Goal: Task Accomplishment & Management: Use online tool/utility

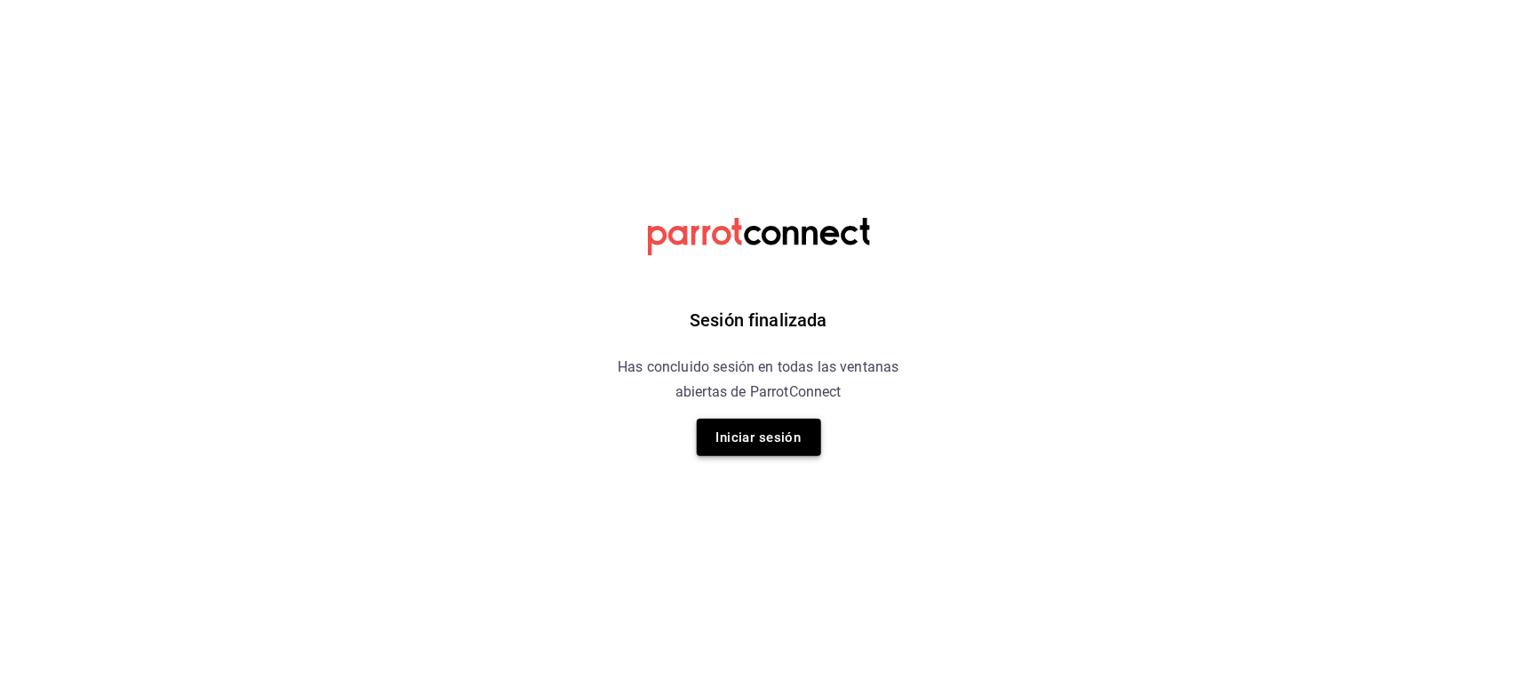
click at [730, 434] on button "Iniciar sesión" at bounding box center [759, 437] width 124 height 37
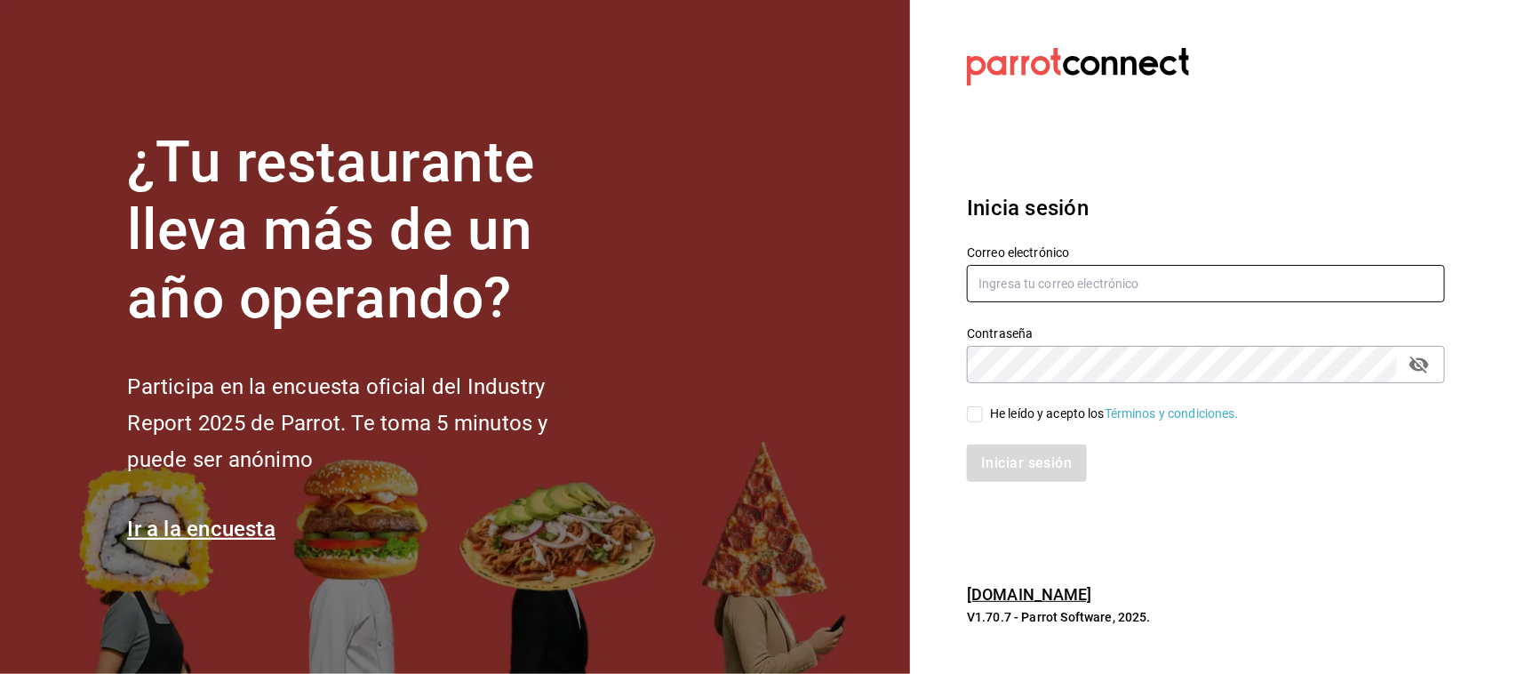
type input "[EMAIL_ADDRESS][PERSON_NAME][PERSON_NAME][DOMAIN_NAME]"
click at [970, 413] on input "He leído y acepto los Términos y condiciones." at bounding box center [975, 414] width 16 height 16
checkbox input "true"
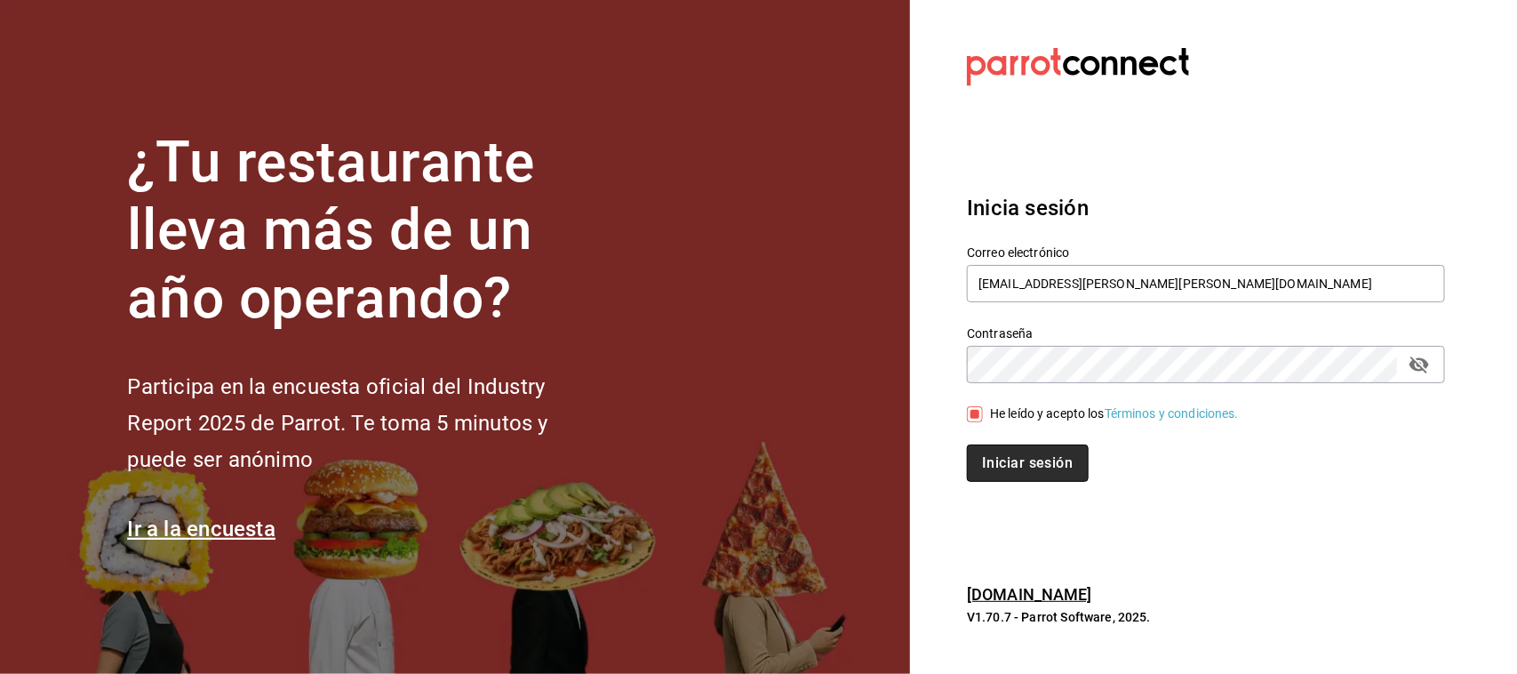
click at [1041, 464] on button "Iniciar sesión" at bounding box center [1027, 462] width 121 height 37
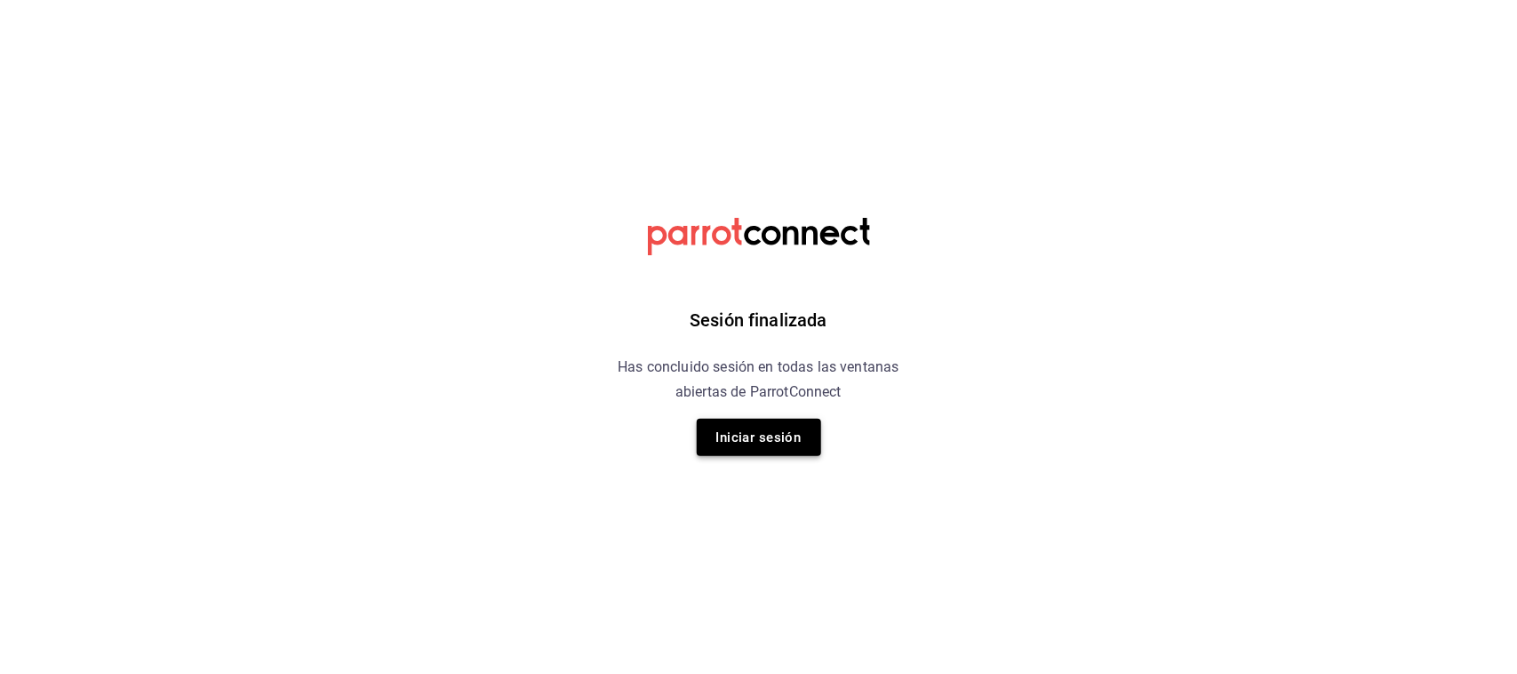
click at [800, 433] on button "Iniciar sesión" at bounding box center [759, 437] width 124 height 37
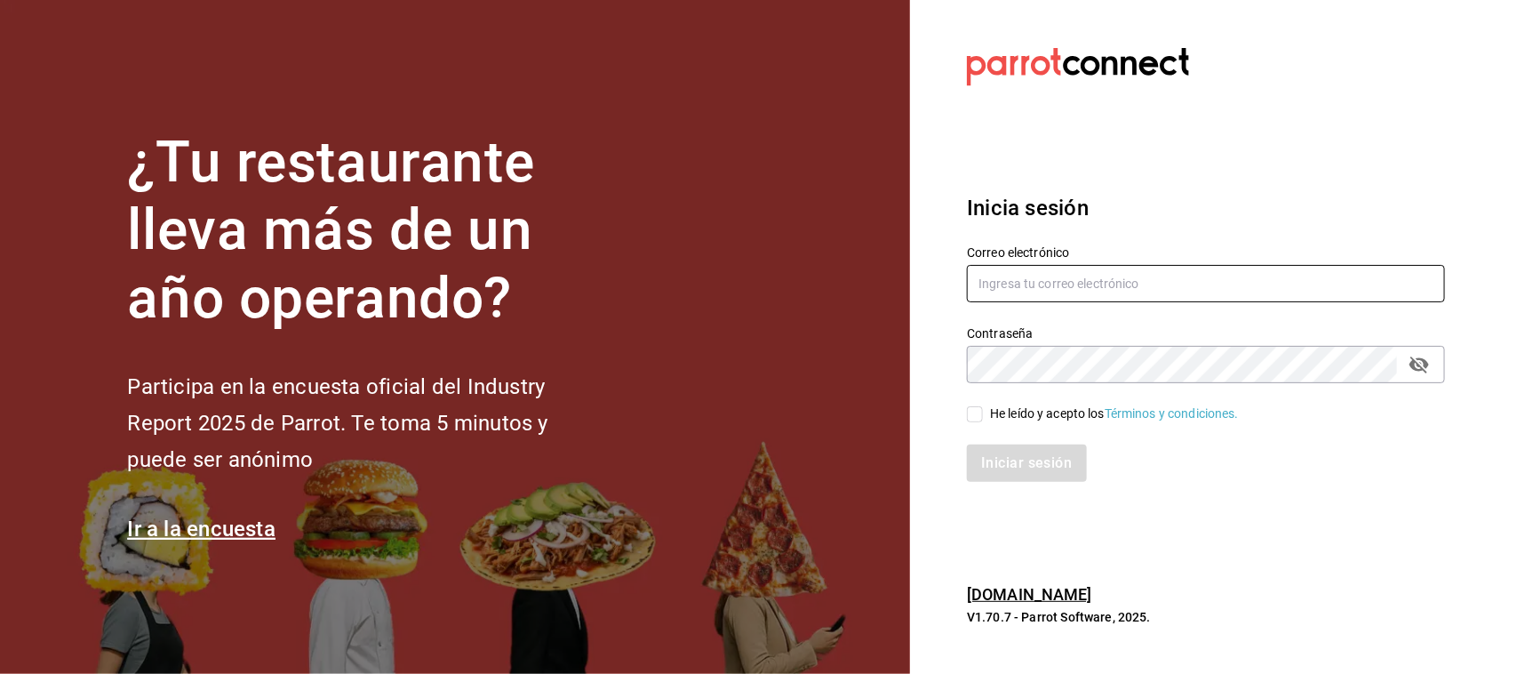
type input "marifer.navarro.vega@gmail.com"
click at [975, 419] on input "He leído y acepto los Términos y condiciones." at bounding box center [975, 414] width 16 height 16
checkbox input "true"
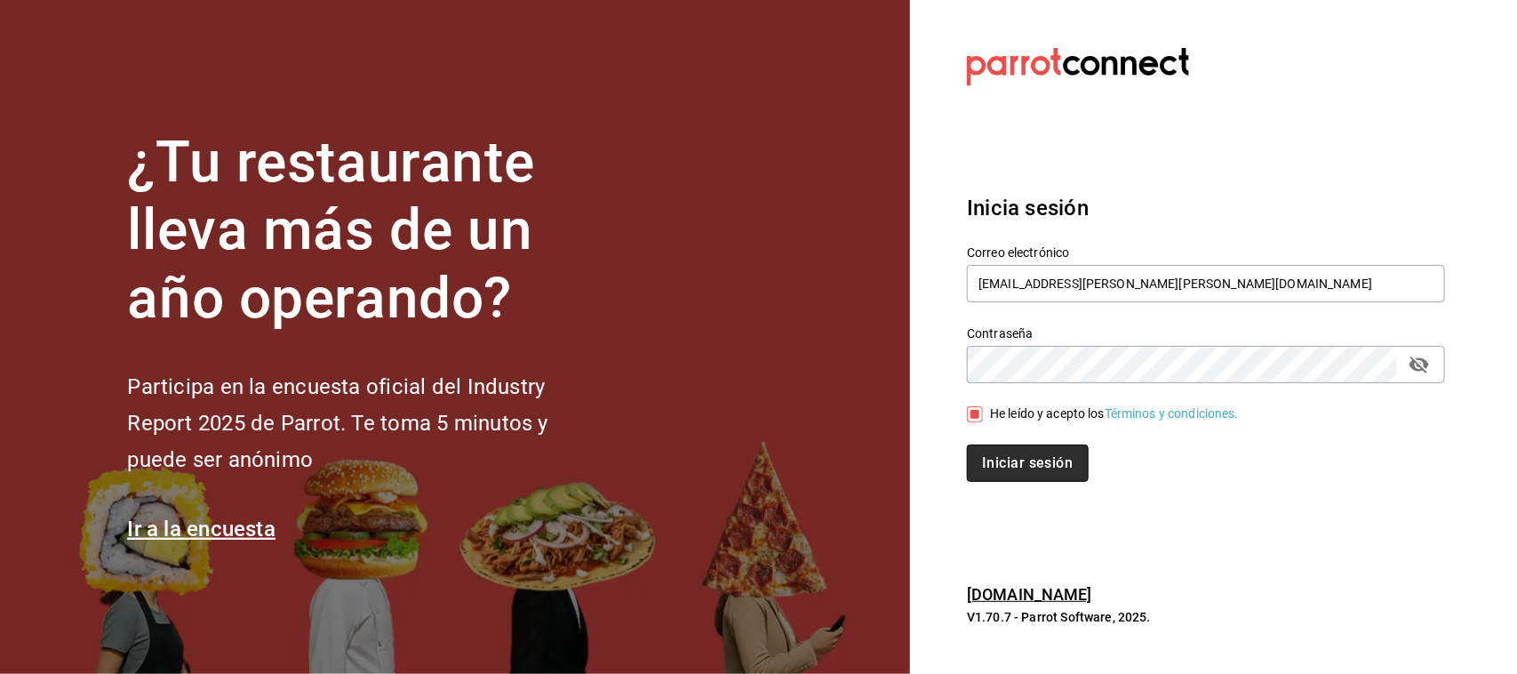
click at [1004, 459] on button "Iniciar sesión" at bounding box center [1027, 462] width 121 height 37
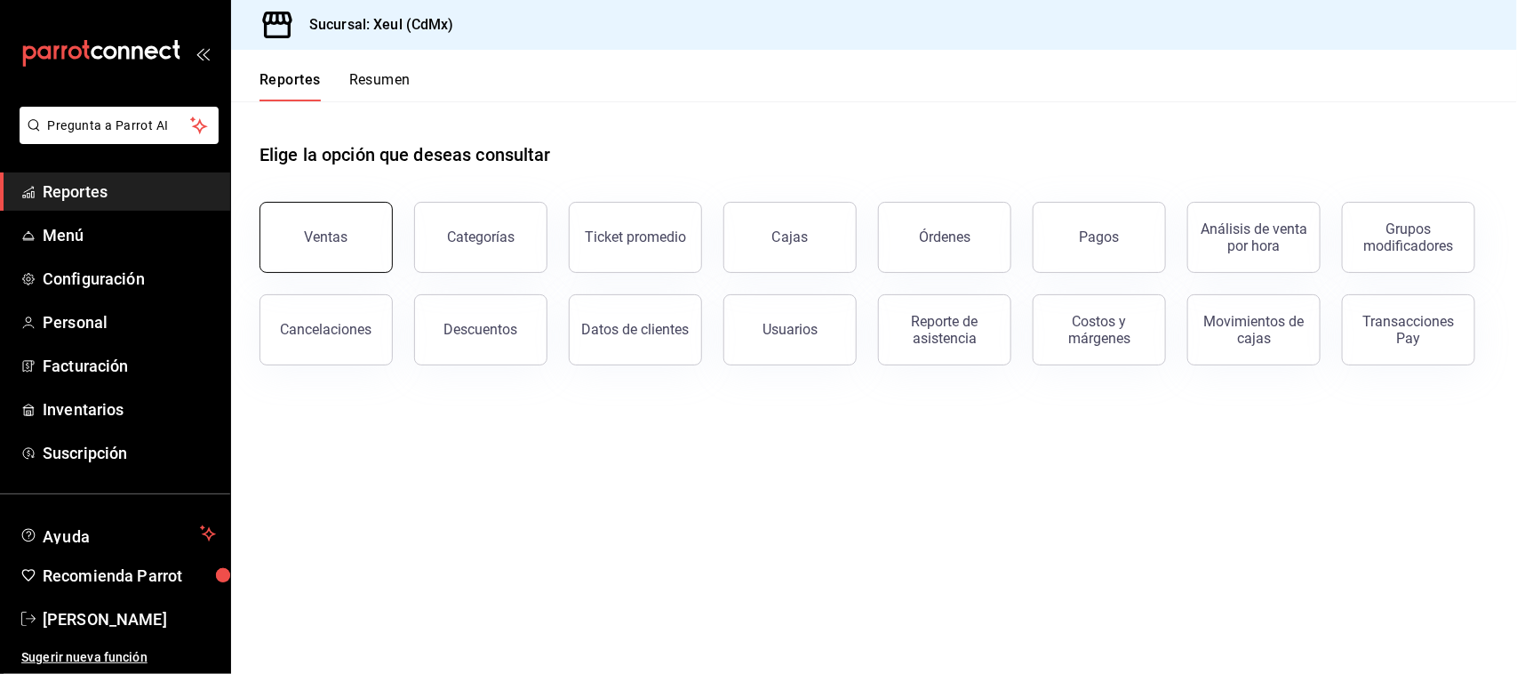
click at [339, 251] on button "Ventas" at bounding box center [325, 237] width 133 height 71
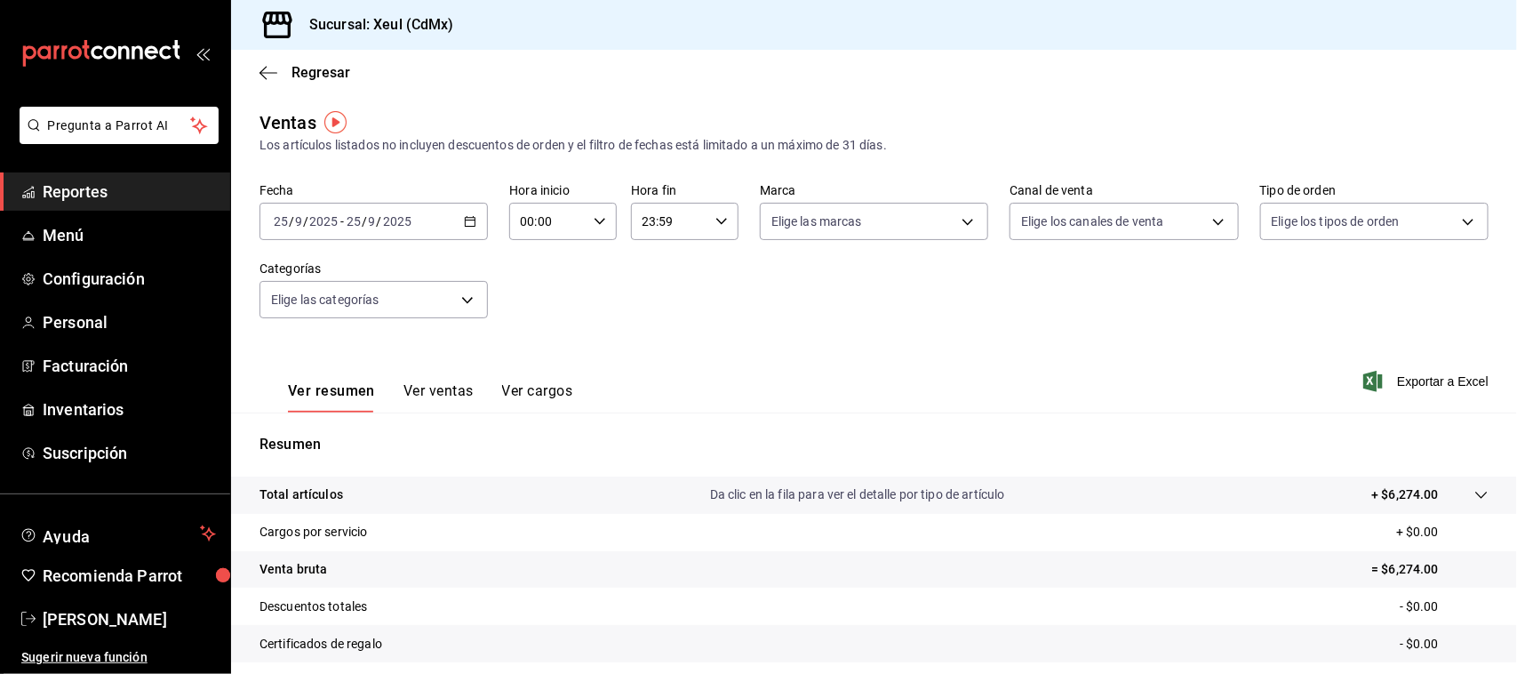
click at [467, 225] on \(Stroke\) "button" at bounding box center [470, 222] width 11 height 10
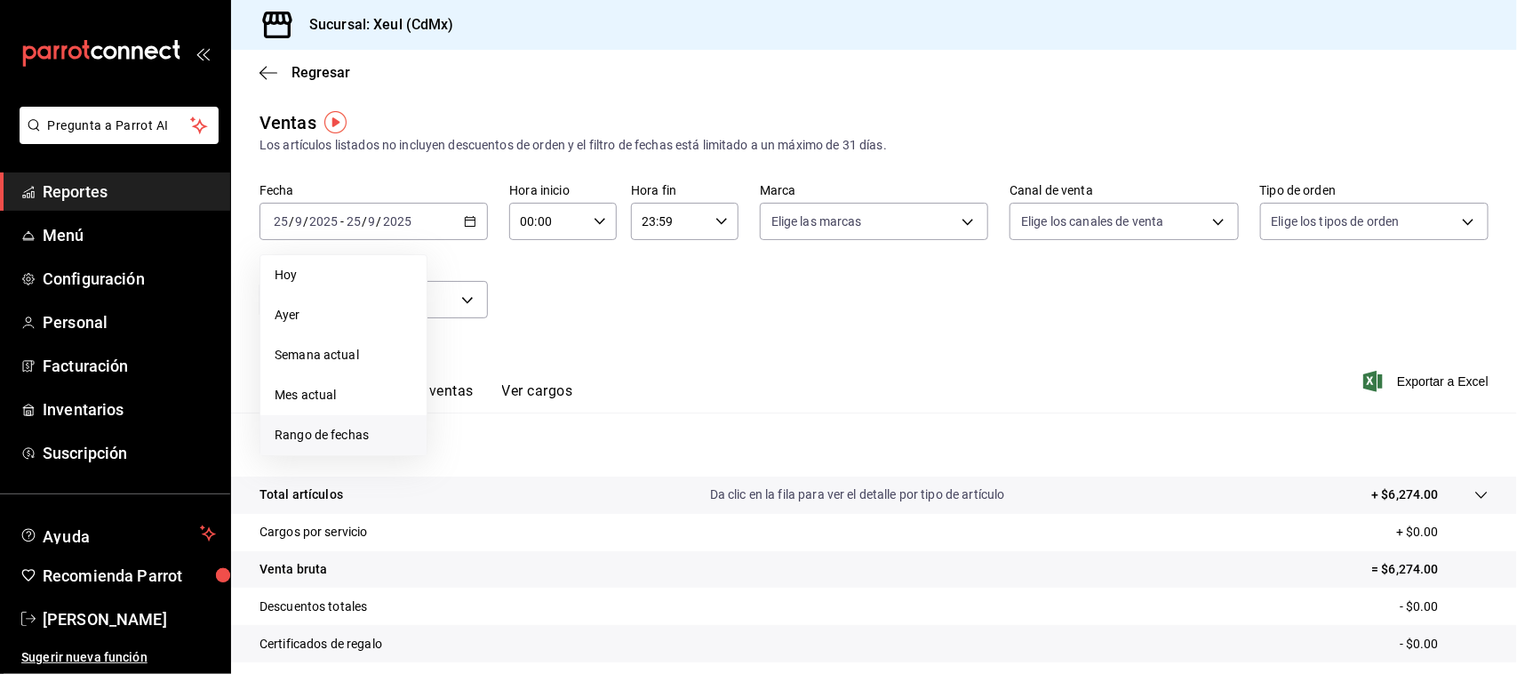
click at [371, 440] on span "Rango de fechas" at bounding box center [344, 435] width 138 height 19
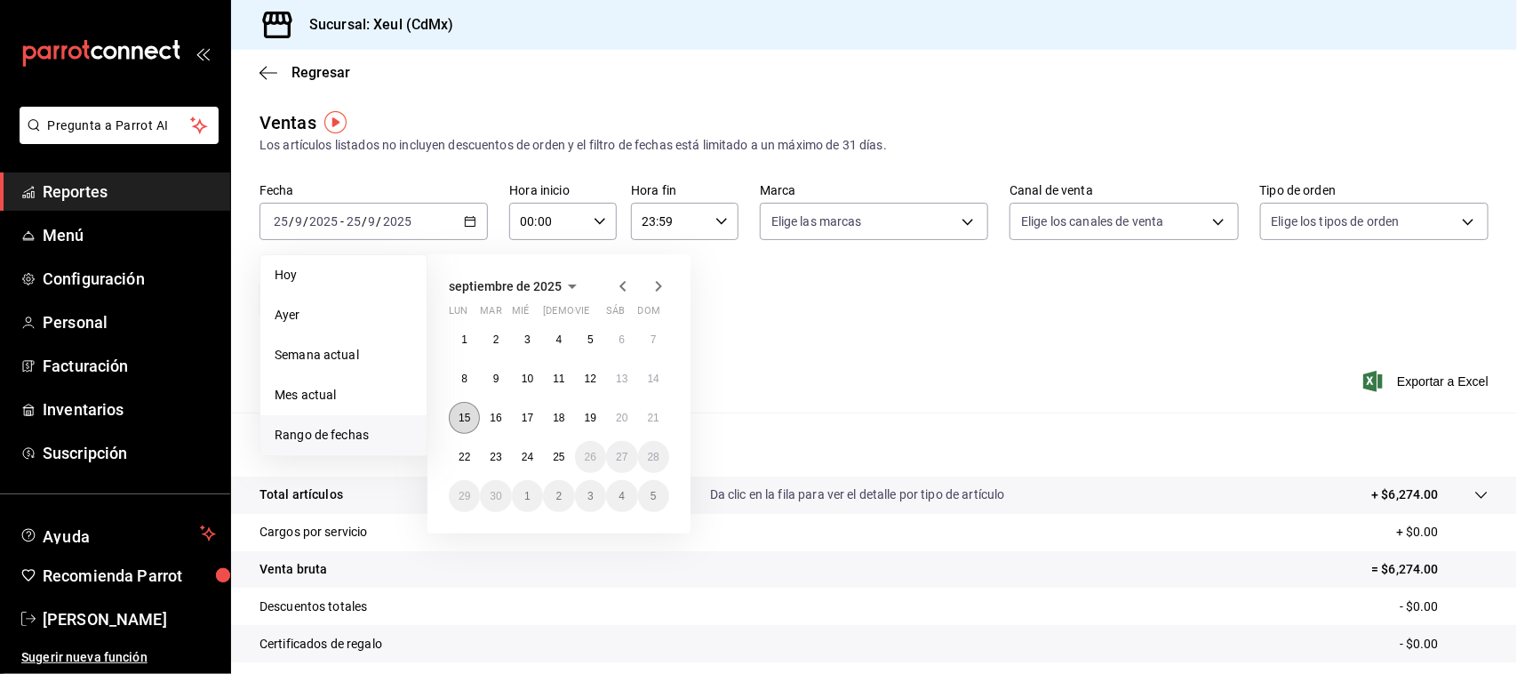
click at [459, 411] on abbr "15" at bounding box center [465, 417] width 12 height 12
click at [650, 407] on button "21" at bounding box center [653, 418] width 31 height 32
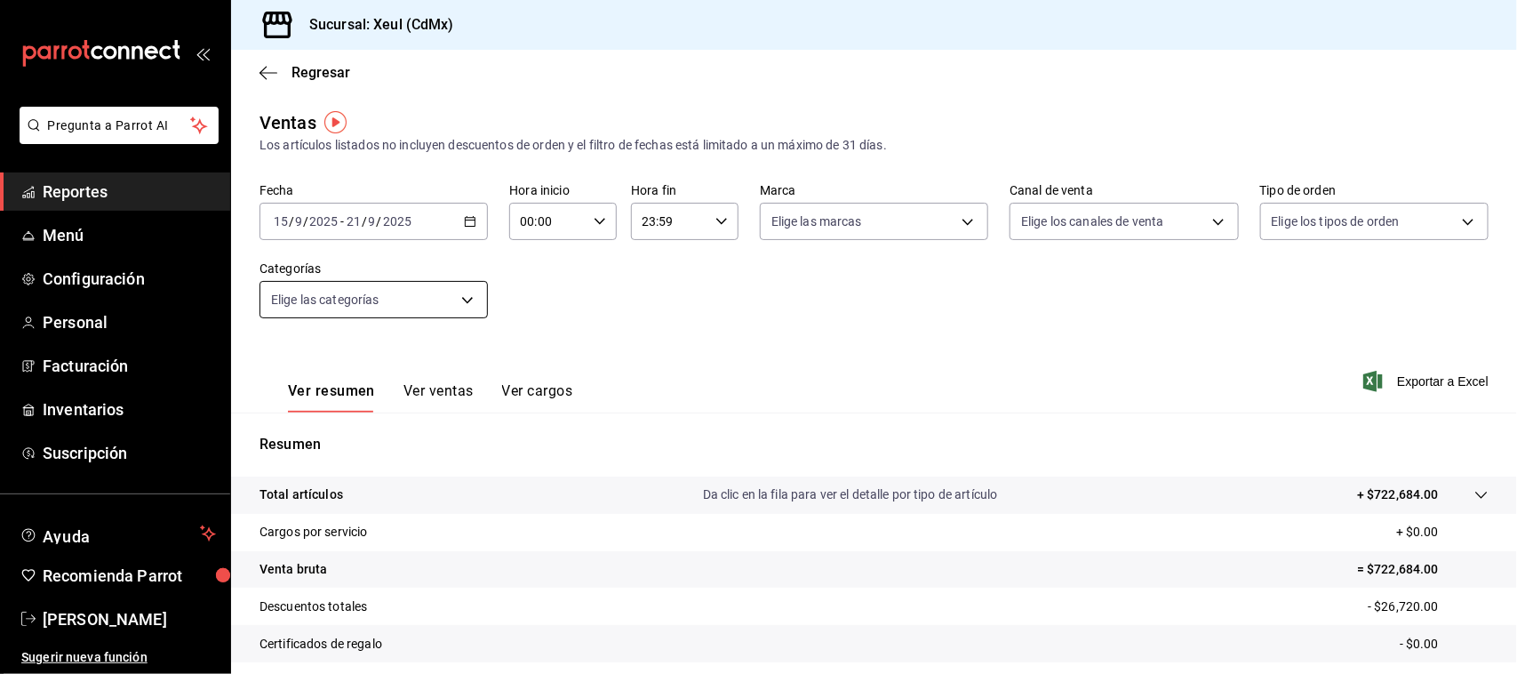
click at [460, 299] on body "Pregunta a Parrot AI Reportes Menú Configuración Personal Facturación Inventari…" at bounding box center [758, 337] width 1517 height 674
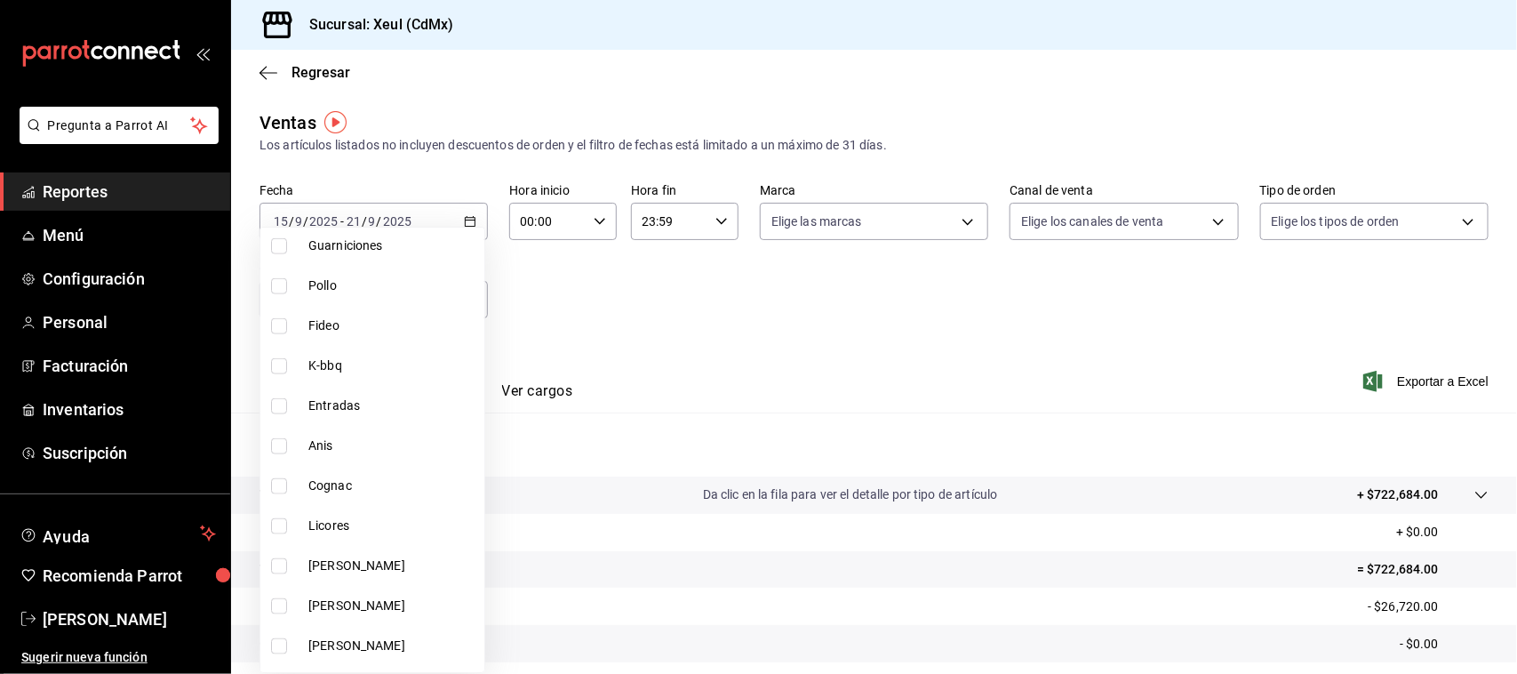
scroll to position [951, 0]
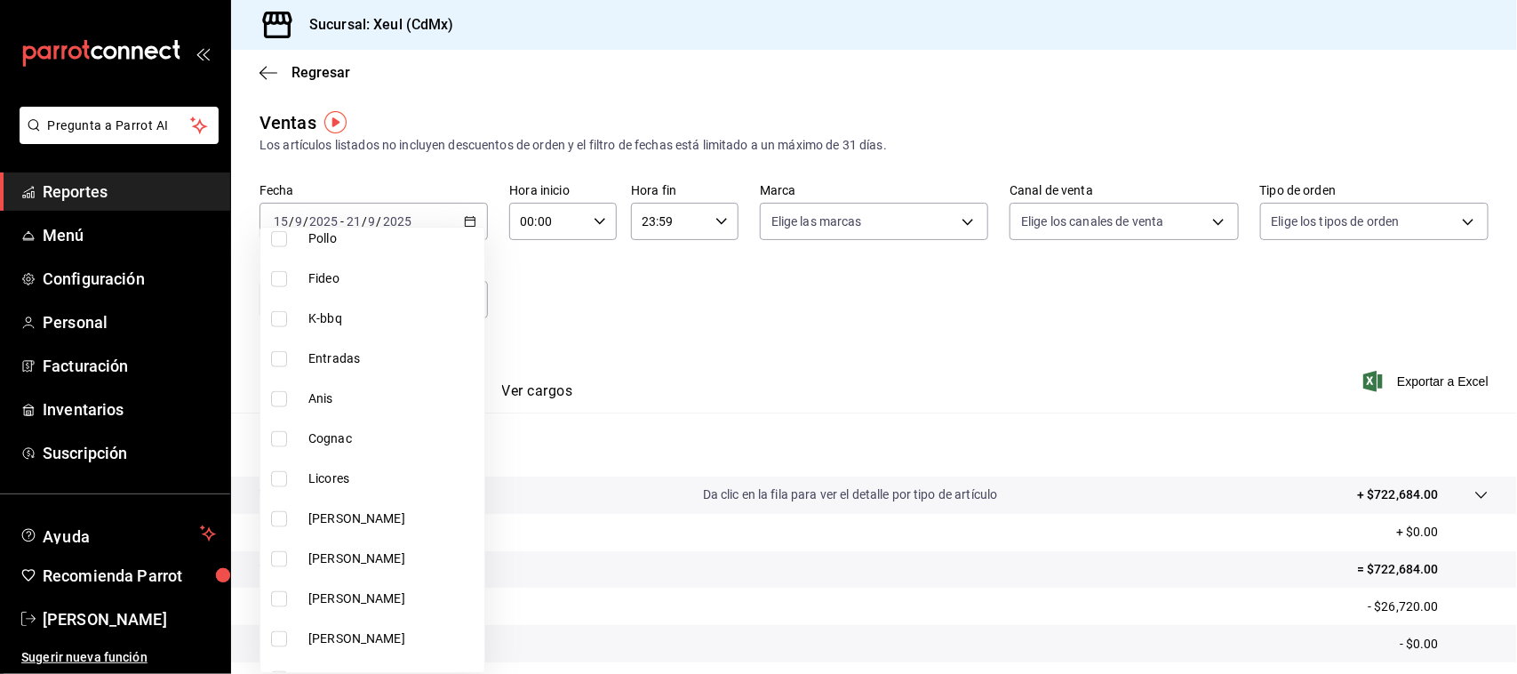
click at [289, 564] on label at bounding box center [282, 559] width 23 height 16
click at [287, 564] on input "checkbox" at bounding box center [279, 559] width 16 height 16
checkbox input "false"
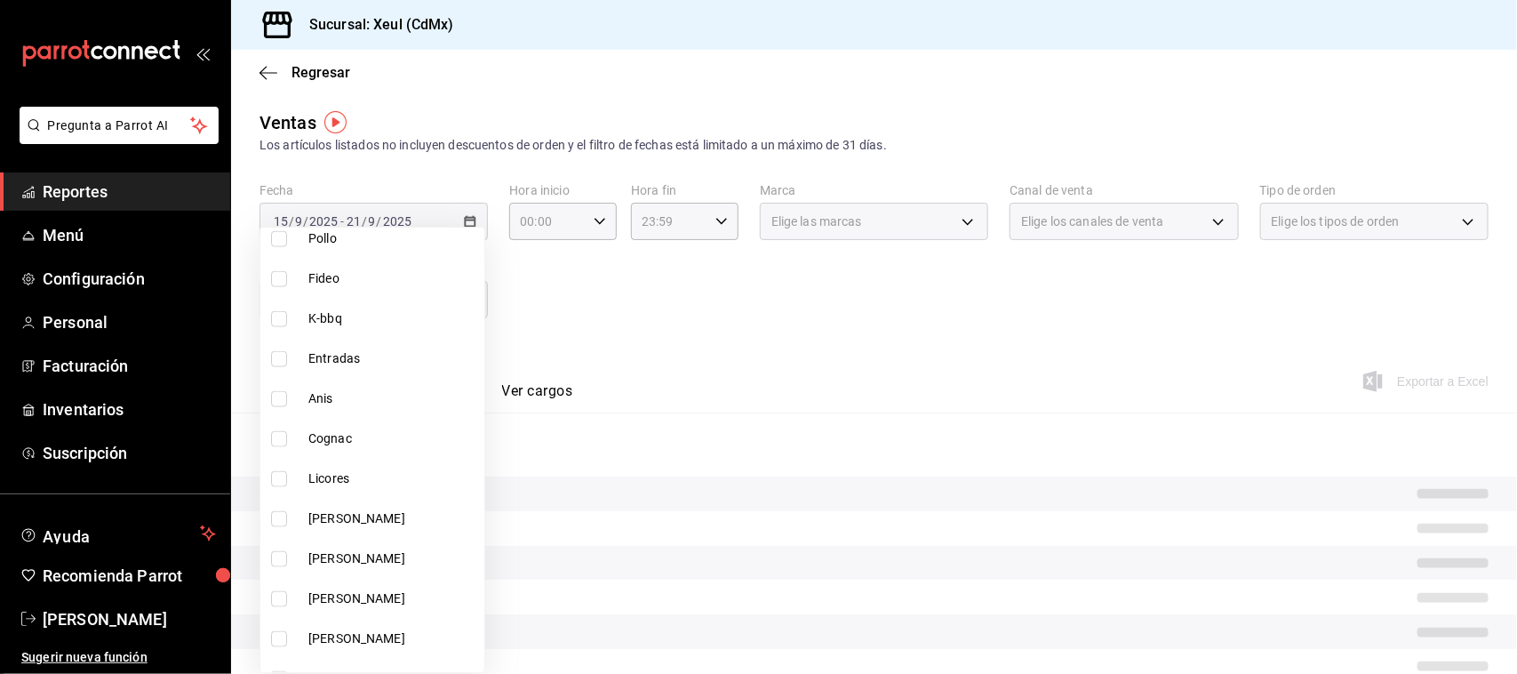
click at [274, 557] on input "checkbox" at bounding box center [279, 559] width 16 height 16
checkbox input "true"
type input "9915d959-1dcc-44a3-b94d-52f68db5a6dc"
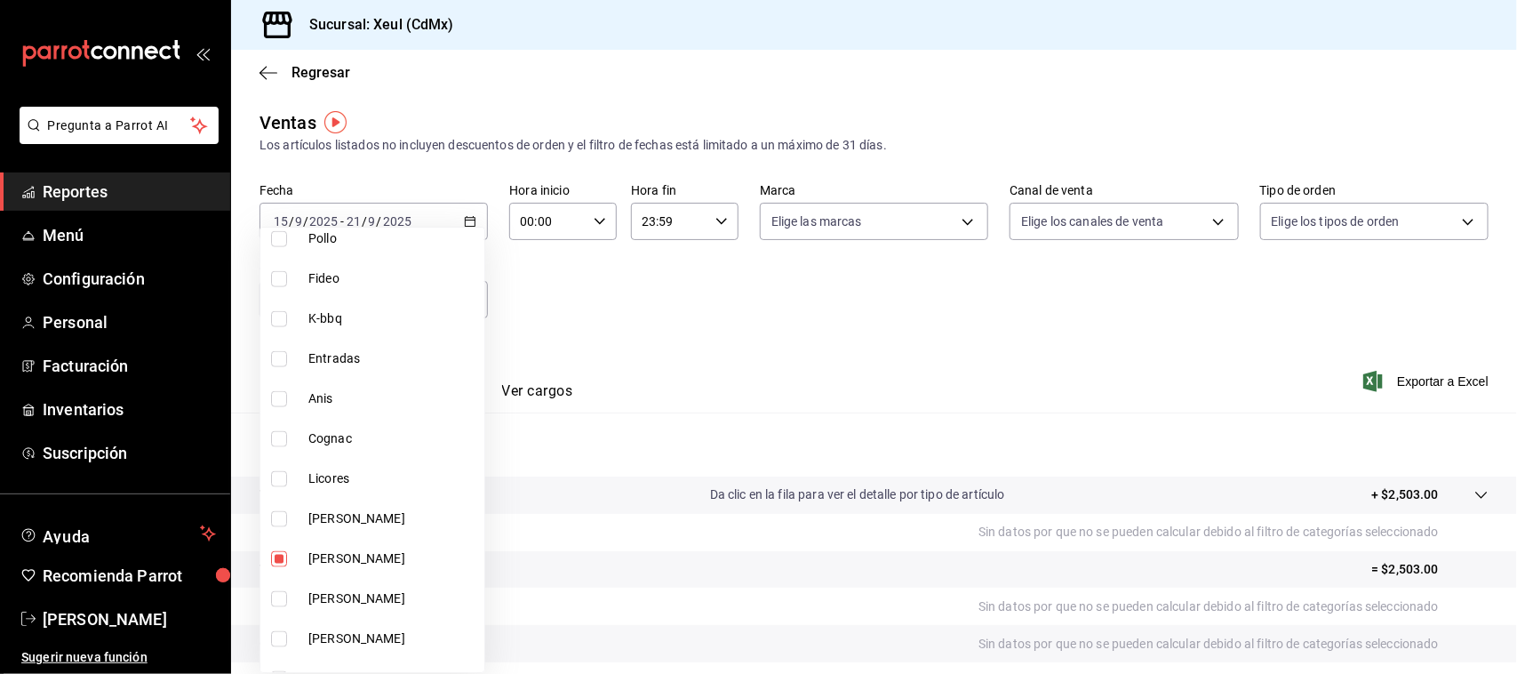
click at [970, 347] on div at bounding box center [758, 337] width 1517 height 674
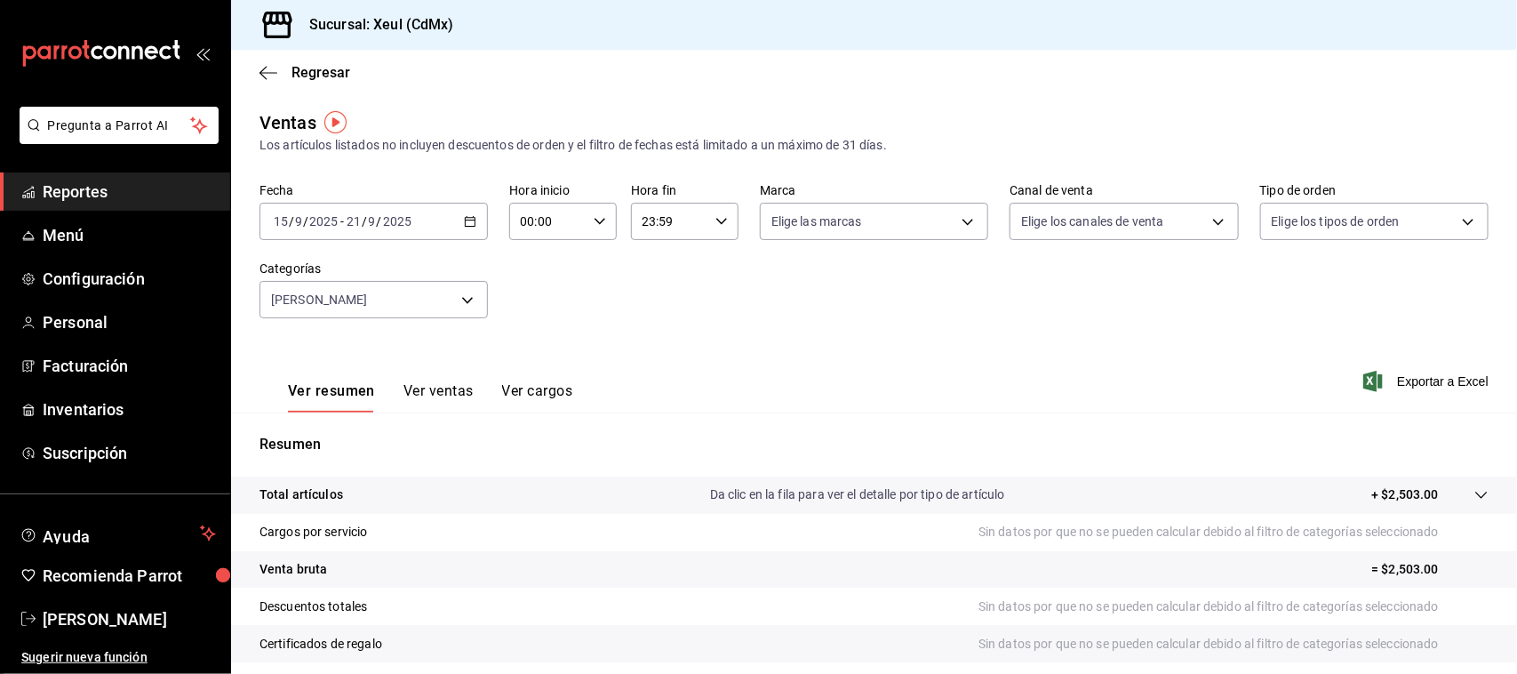
click at [465, 389] on button "Ver ventas" at bounding box center [438, 397] width 70 height 30
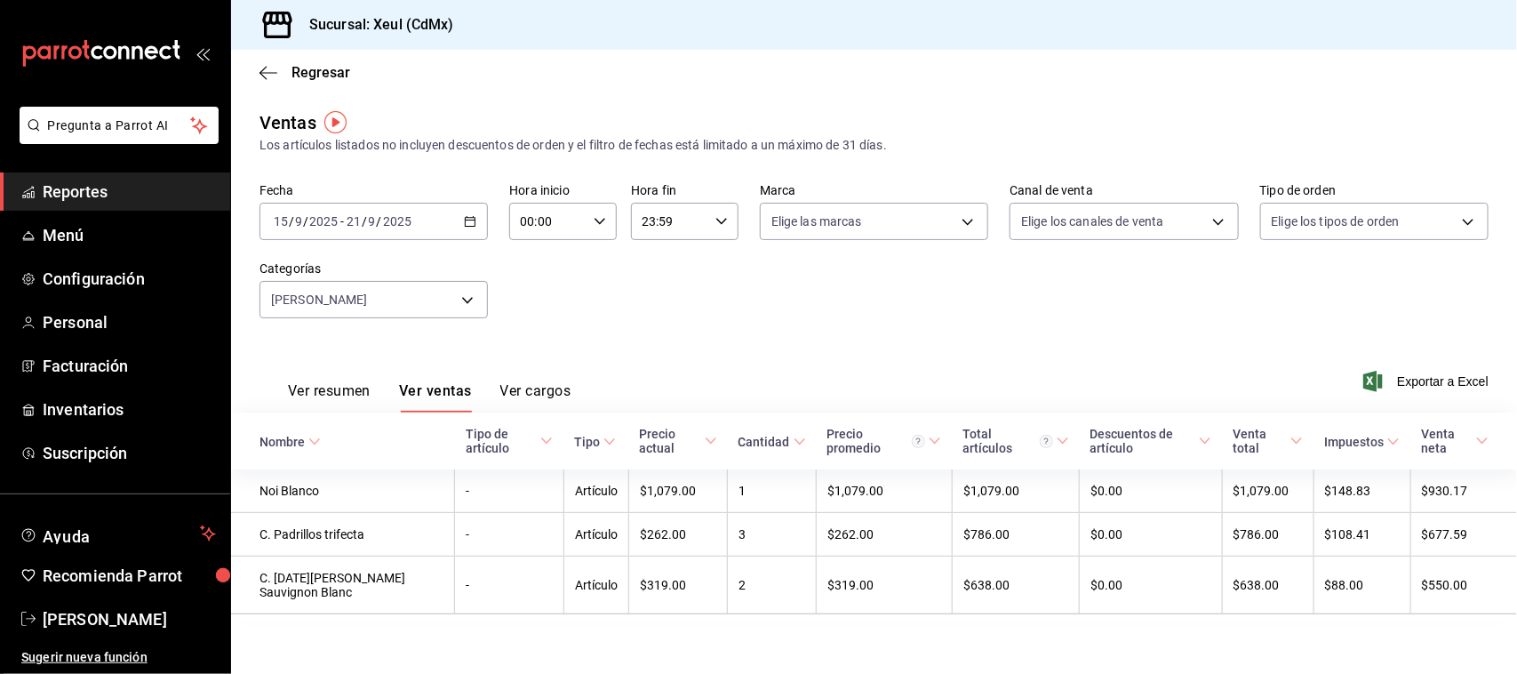
click at [842, 285] on div "Fecha 2025-09-15 15 / 9 / 2025 - 2025-09-21 21 / 9 / 2025 Hora inicio 00:00 Hor…" at bounding box center [873, 261] width 1229 height 156
